Goal: Find contact information: Find contact information

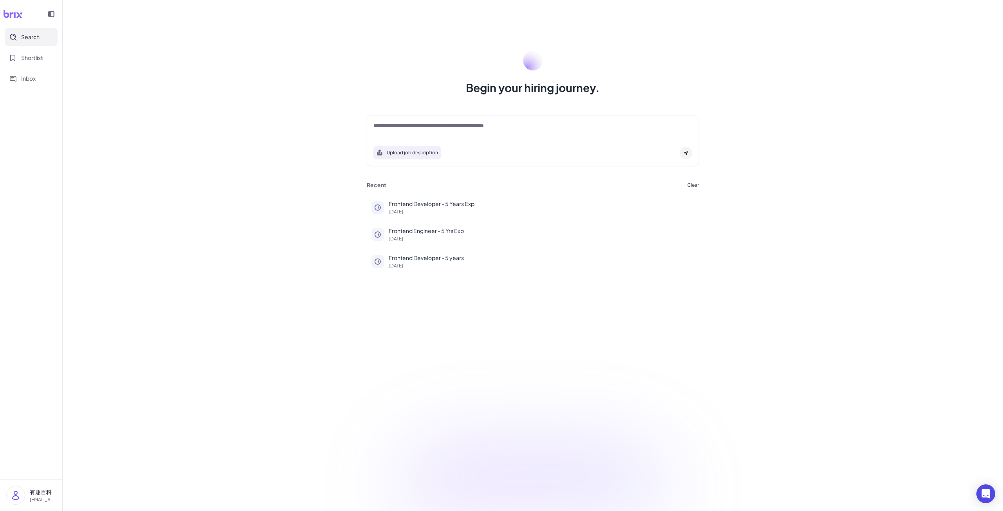
click at [256, 282] on div "Begin your hiring journey. Upload job description Job Titles Location Years of …" at bounding box center [533, 255] width 940 height 511
click at [398, 207] on p "Frontend Developer - 5 Years Exp" at bounding box center [542, 204] width 306 height 8
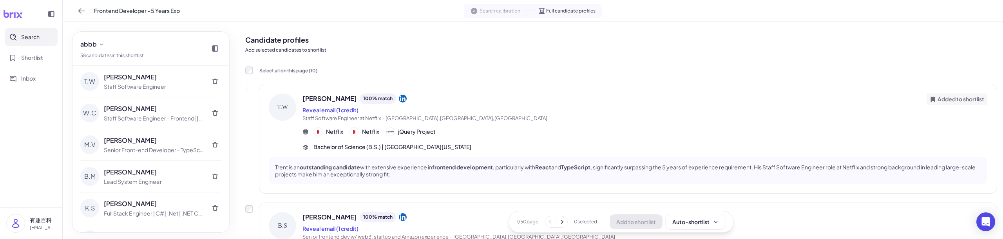
click at [483, 111] on div "Reveal email (1 credit)" at bounding box center [614, 109] width 624 height 9
